Goal: Navigation & Orientation: Find specific page/section

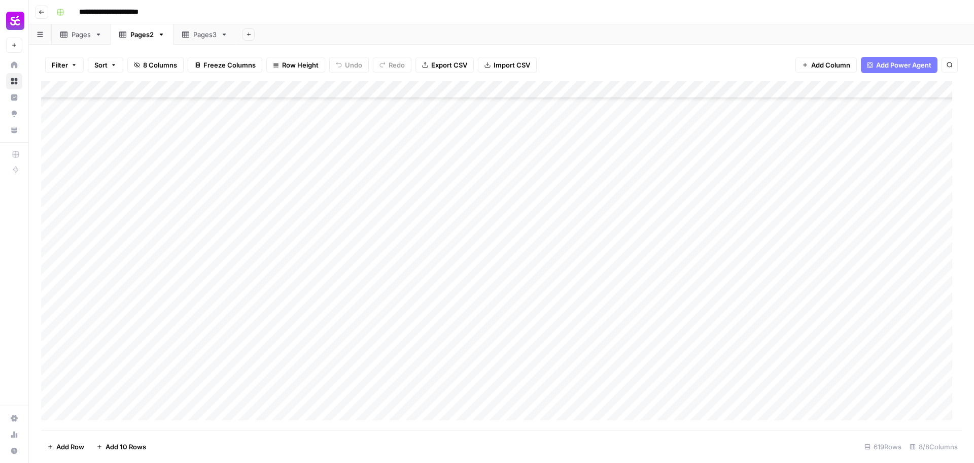
scroll to position [8028, 0]
click at [76, 32] on div "Pages" at bounding box center [81, 34] width 19 height 10
click at [202, 35] on div "Pages3" at bounding box center [204, 34] width 23 height 10
